Goal: Information Seeking & Learning: Learn about a topic

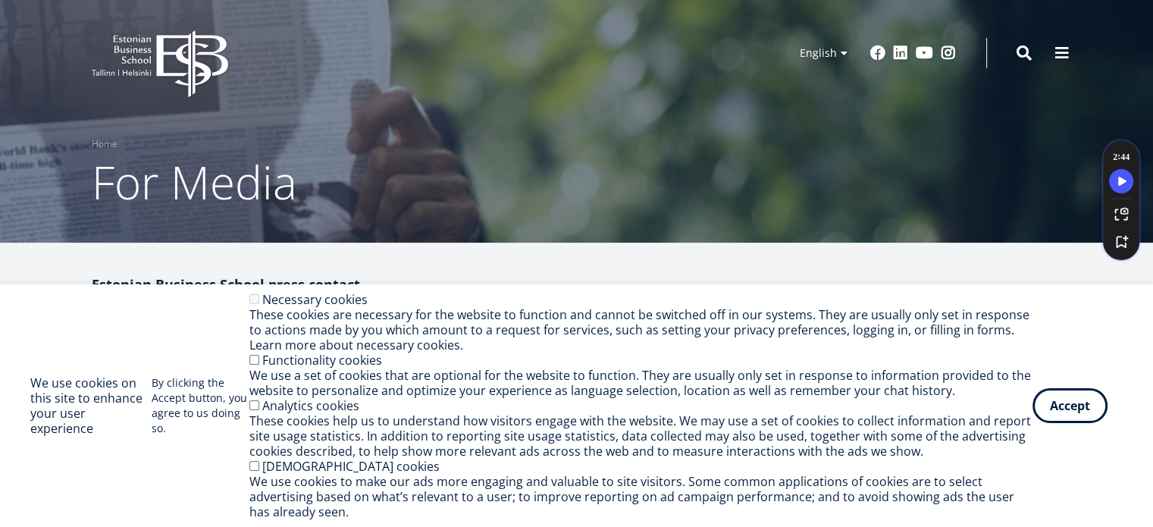
click at [1069, 408] on button "Accept" at bounding box center [1069, 405] width 75 height 35
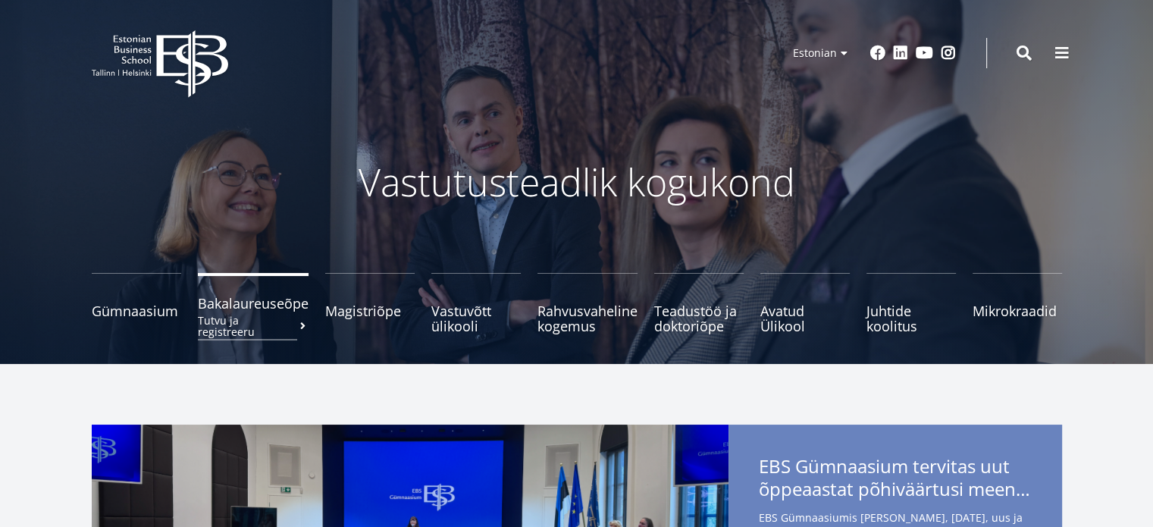
click at [264, 308] on span "Bakalaureuseõpe Tutvu ja registreeru" at bounding box center [253, 303] width 111 height 15
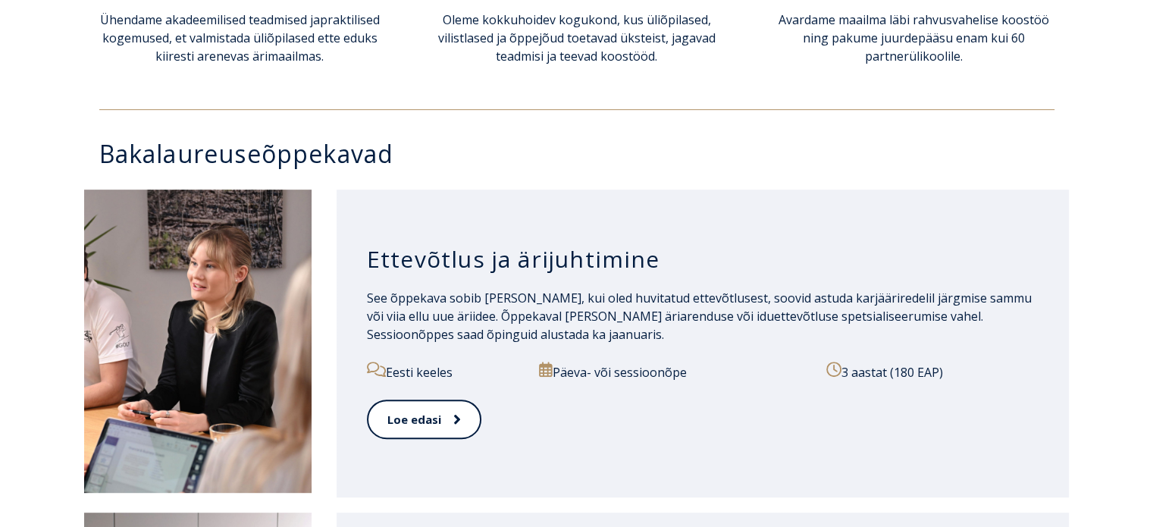
scroll to position [679, 0]
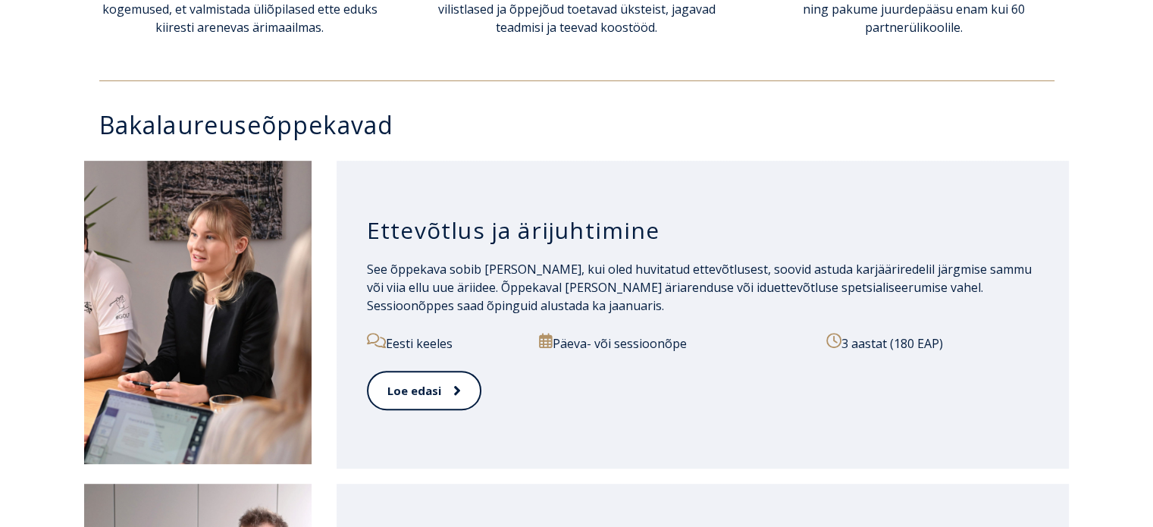
click at [583, 230] on h3 "Ettevõtlus ja ärijuhtimine" at bounding box center [703, 230] width 672 height 29
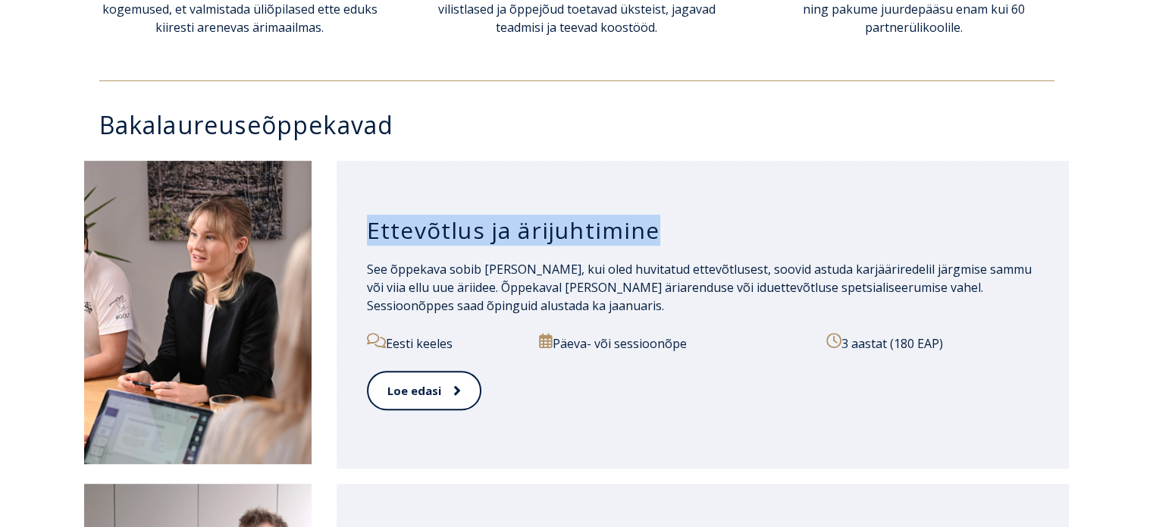
click at [583, 230] on h3 "Ettevõtlus ja ärijuhtimine" at bounding box center [703, 230] width 672 height 29
copy div "Ettevõtlus ja ärijuhtimine"
